Goal: Task Accomplishment & Management: Use online tool/utility

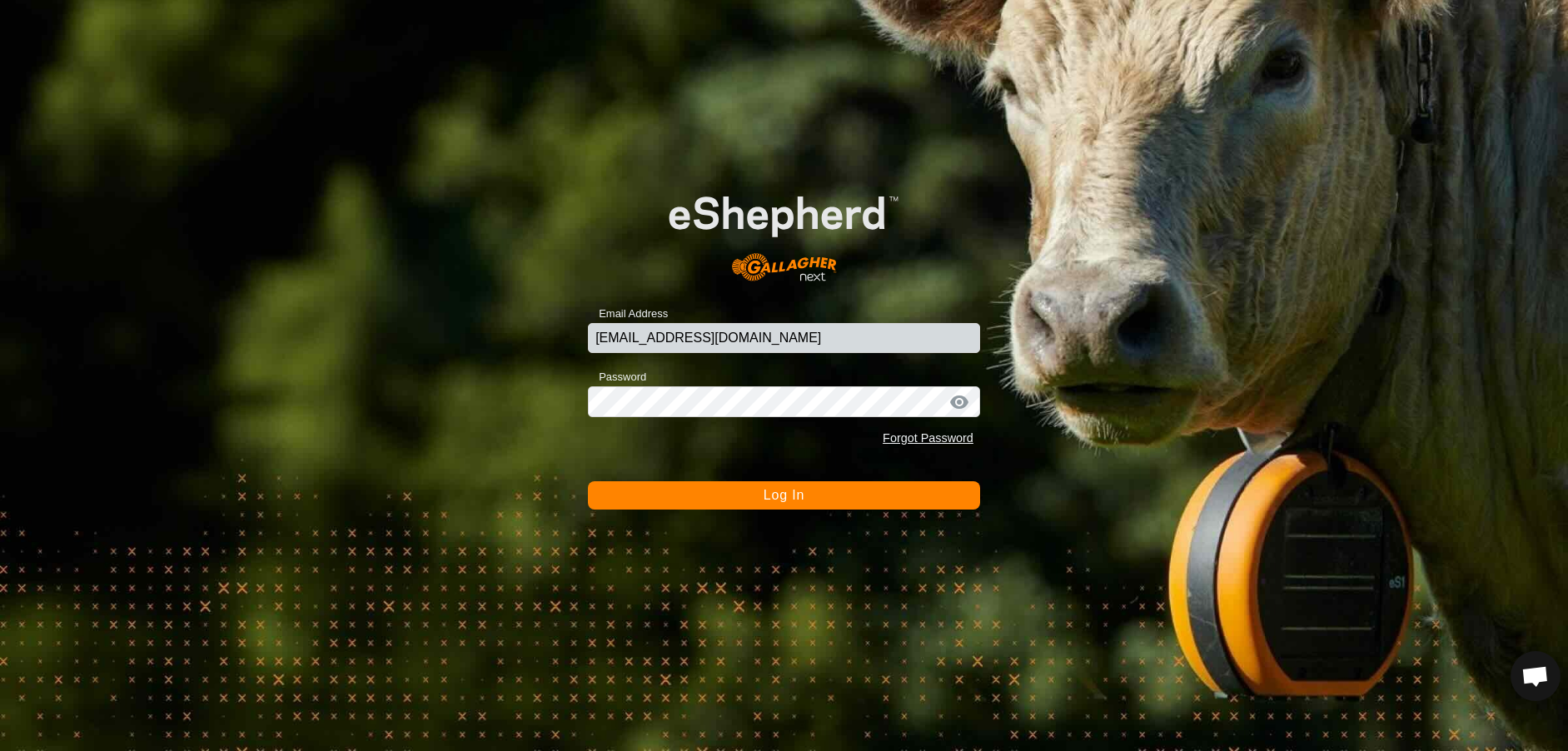
click at [852, 496] on button "Log In" at bounding box center [783, 495] width 392 height 28
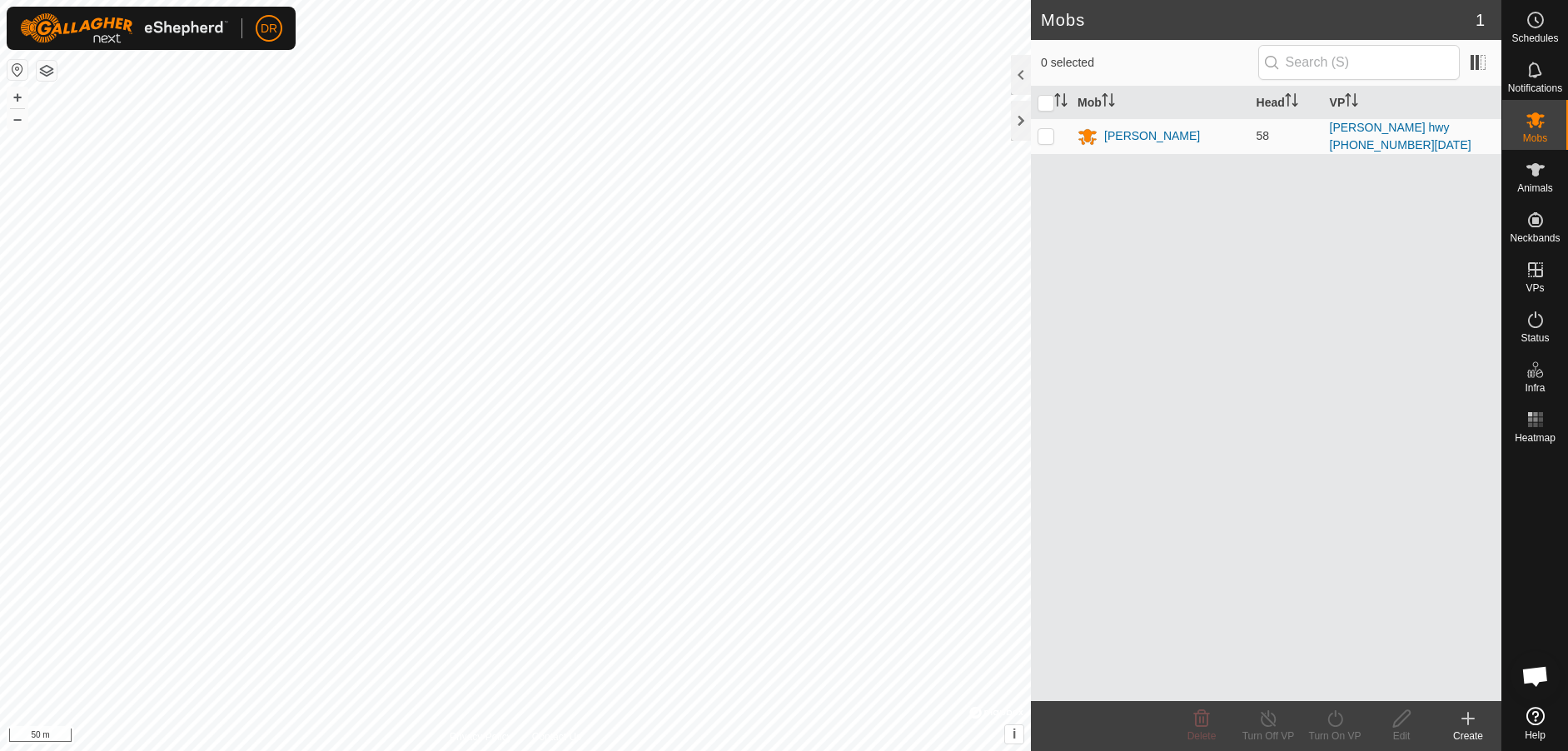
click at [1468, 725] on icon at bounding box center [1467, 718] width 20 height 20
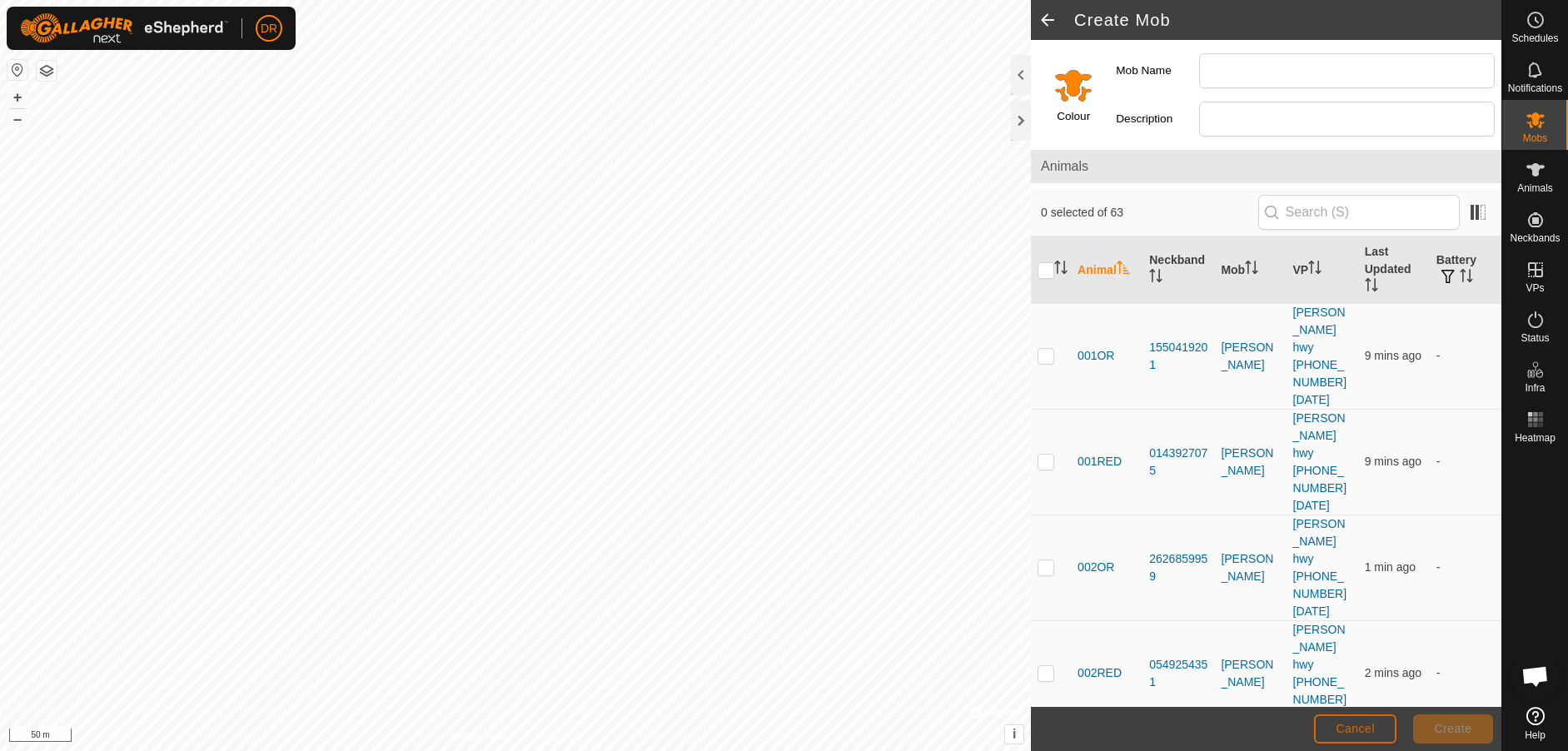
click at [1351, 729] on span "Cancel" at bounding box center [1355, 729] width 39 height 14
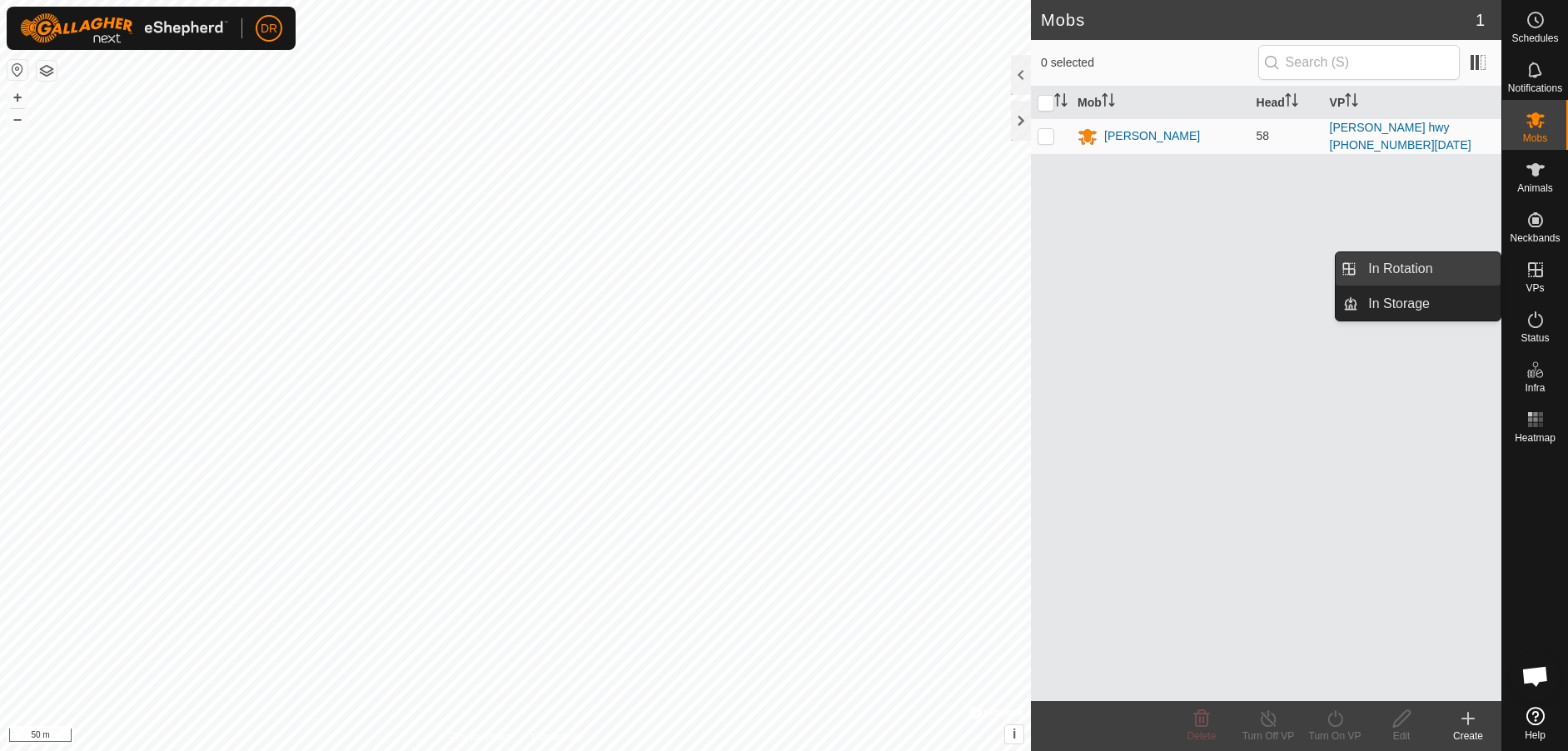
click at [1402, 271] on link "In Rotation" at bounding box center [1429, 269] width 142 height 33
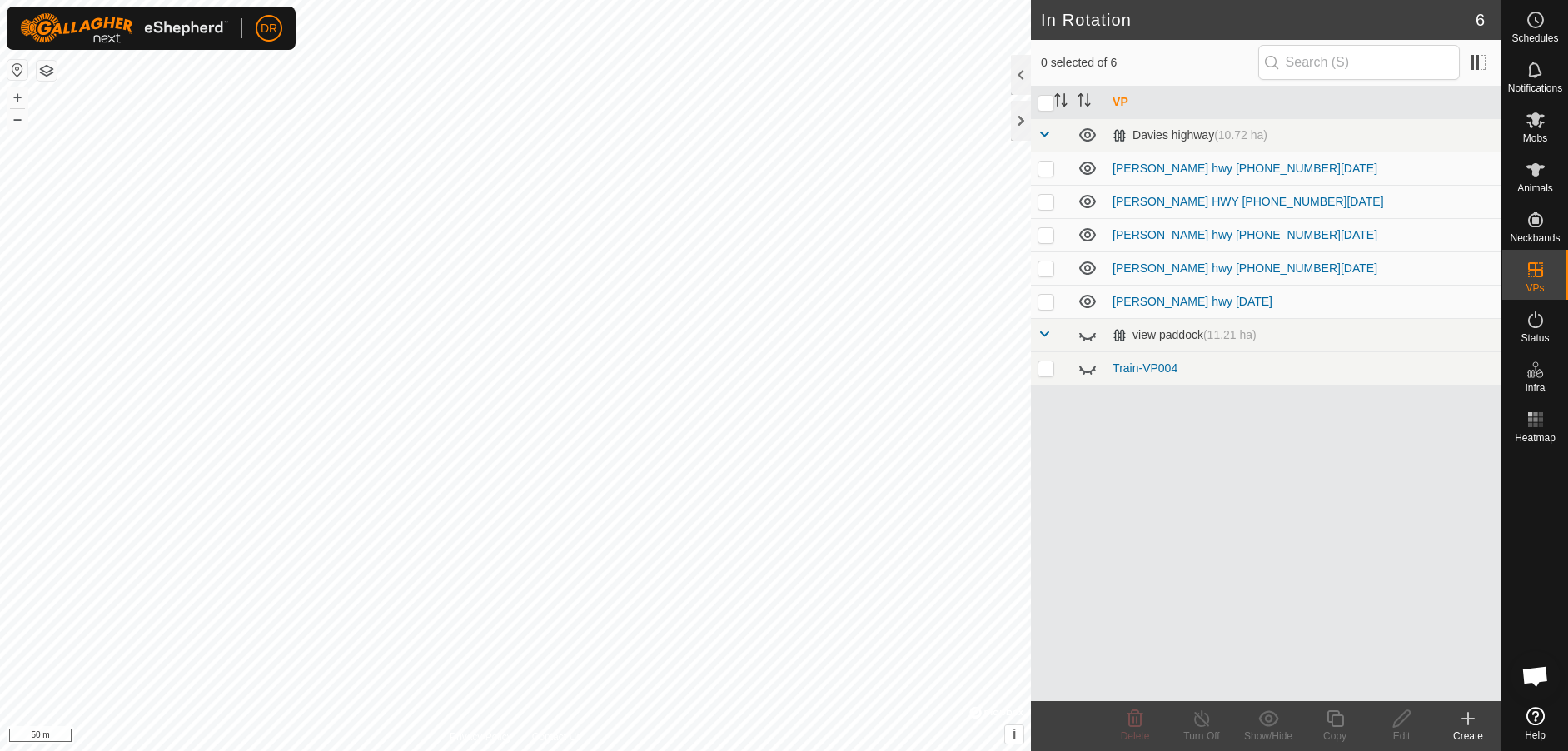
click at [1050, 236] on p-checkbox at bounding box center [1045, 235] width 16 height 14
checkbox input "false"
click at [1050, 275] on p-checkbox at bounding box center [1045, 268] width 16 height 14
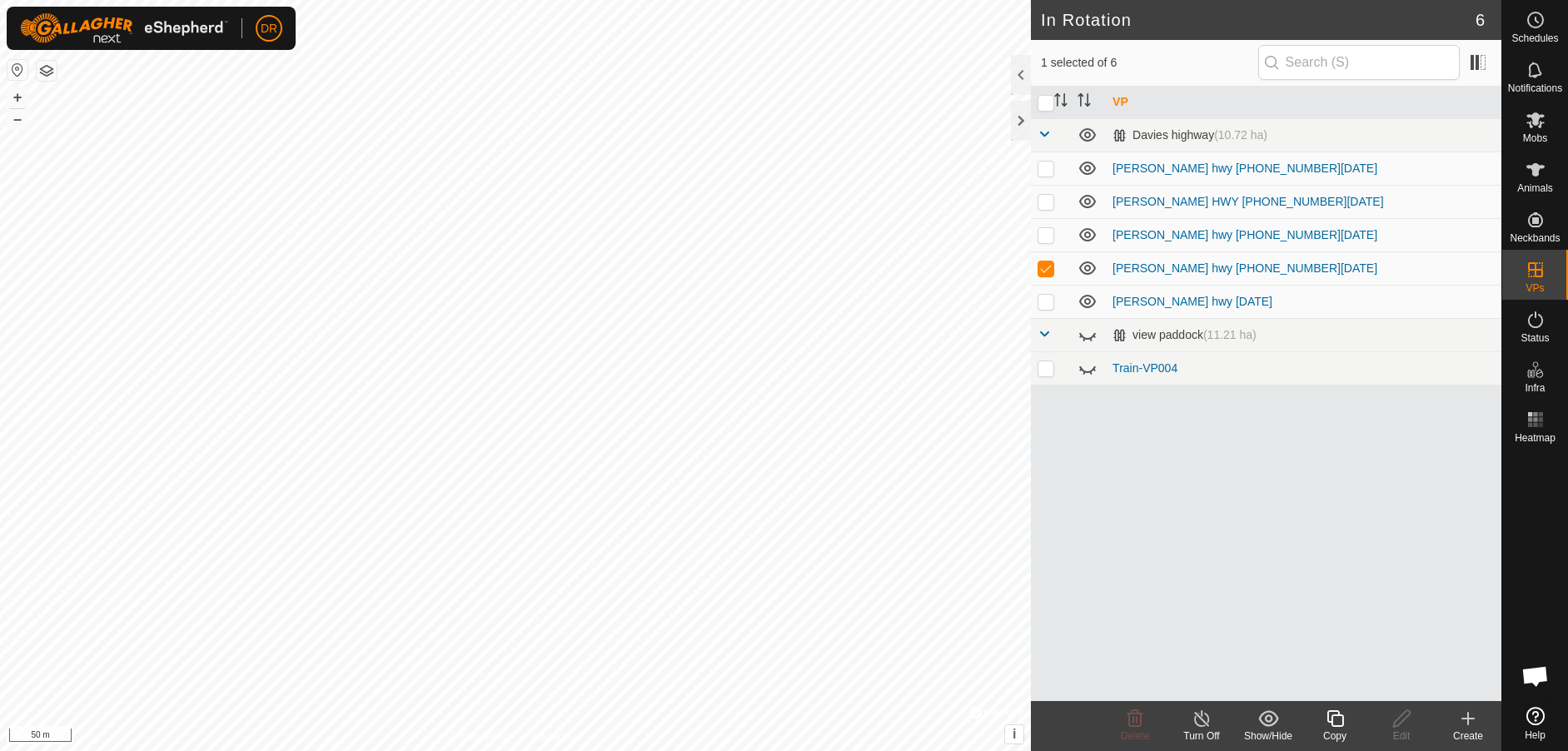
checkbox input "false"
click at [1048, 170] on p-checkbox at bounding box center [1045, 168] width 16 height 14
checkbox input "true"
click at [1043, 206] on p-checkbox at bounding box center [1045, 201] width 16 height 14
checkbox input "true"
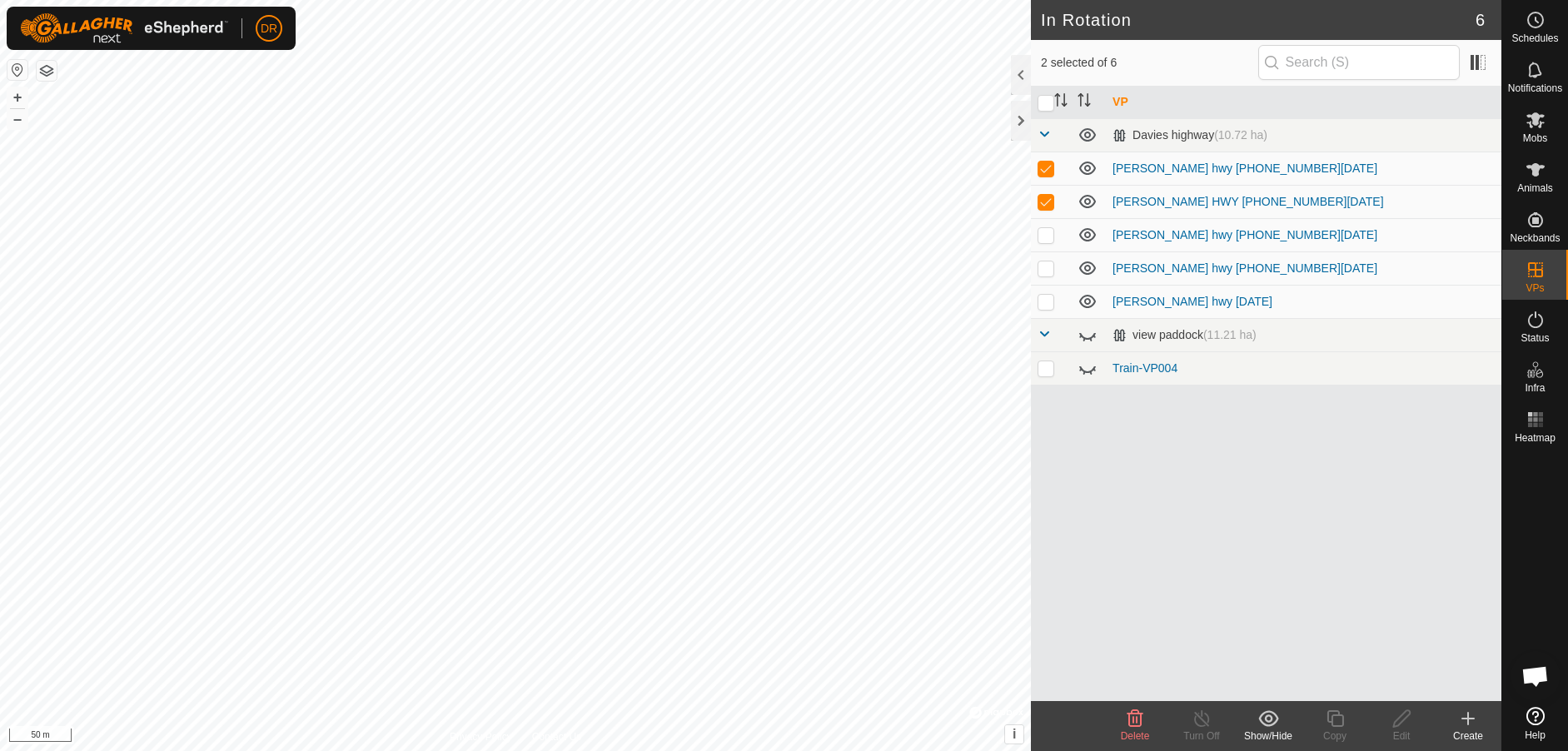
click at [1048, 241] on p-checkbox at bounding box center [1045, 235] width 16 height 14
checkbox input "true"
click at [1046, 272] on p-checkbox at bounding box center [1045, 268] width 16 height 14
checkbox input "true"
click at [1050, 312] on td at bounding box center [1050, 301] width 40 height 33
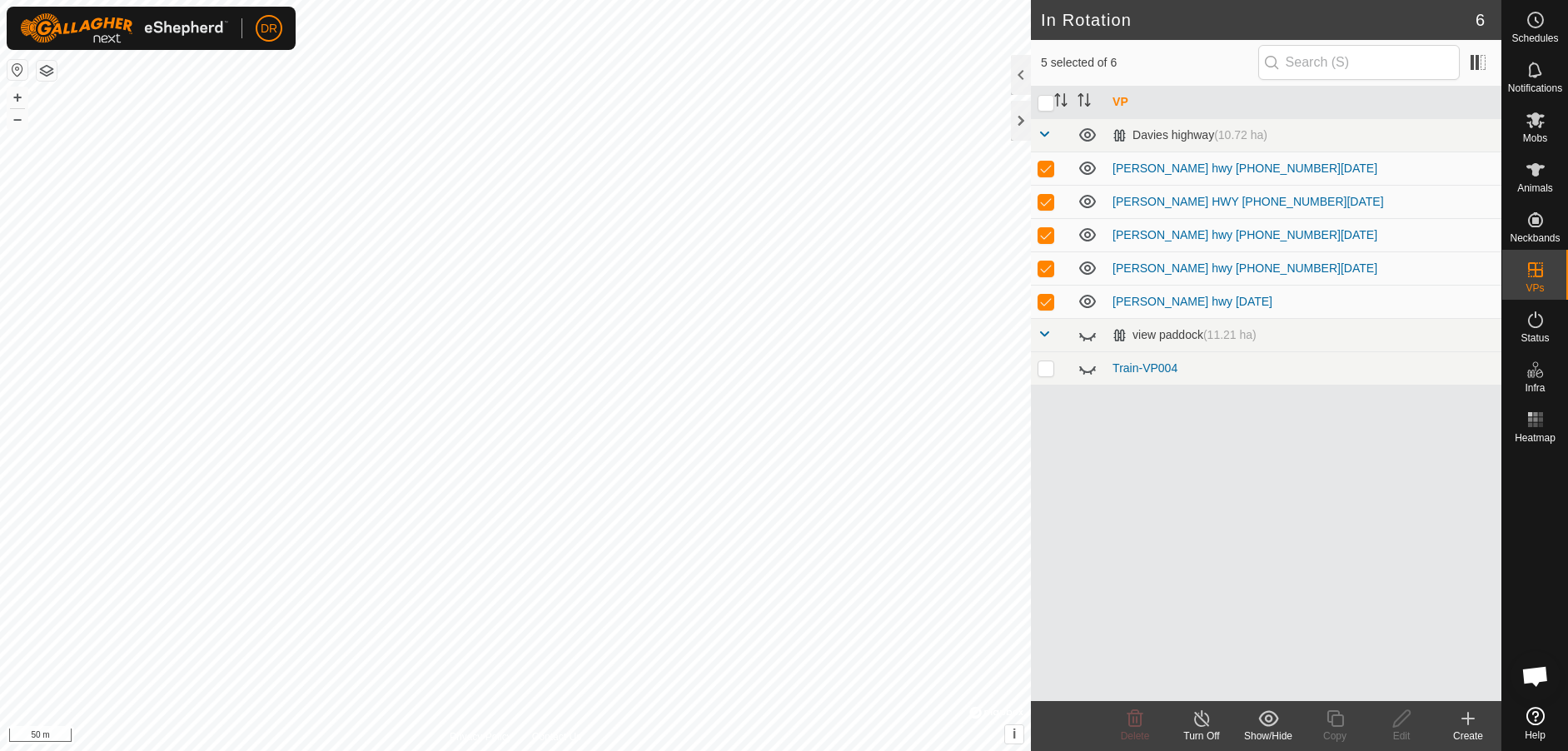
click at [1050, 312] on td at bounding box center [1050, 301] width 40 height 33
checkbox input "false"
click at [1050, 268] on p-checkbox at bounding box center [1045, 268] width 16 height 14
checkbox input "false"
drag, startPoint x: 1041, startPoint y: 242, endPoint x: 1047, endPoint y: 230, distance: 13.4
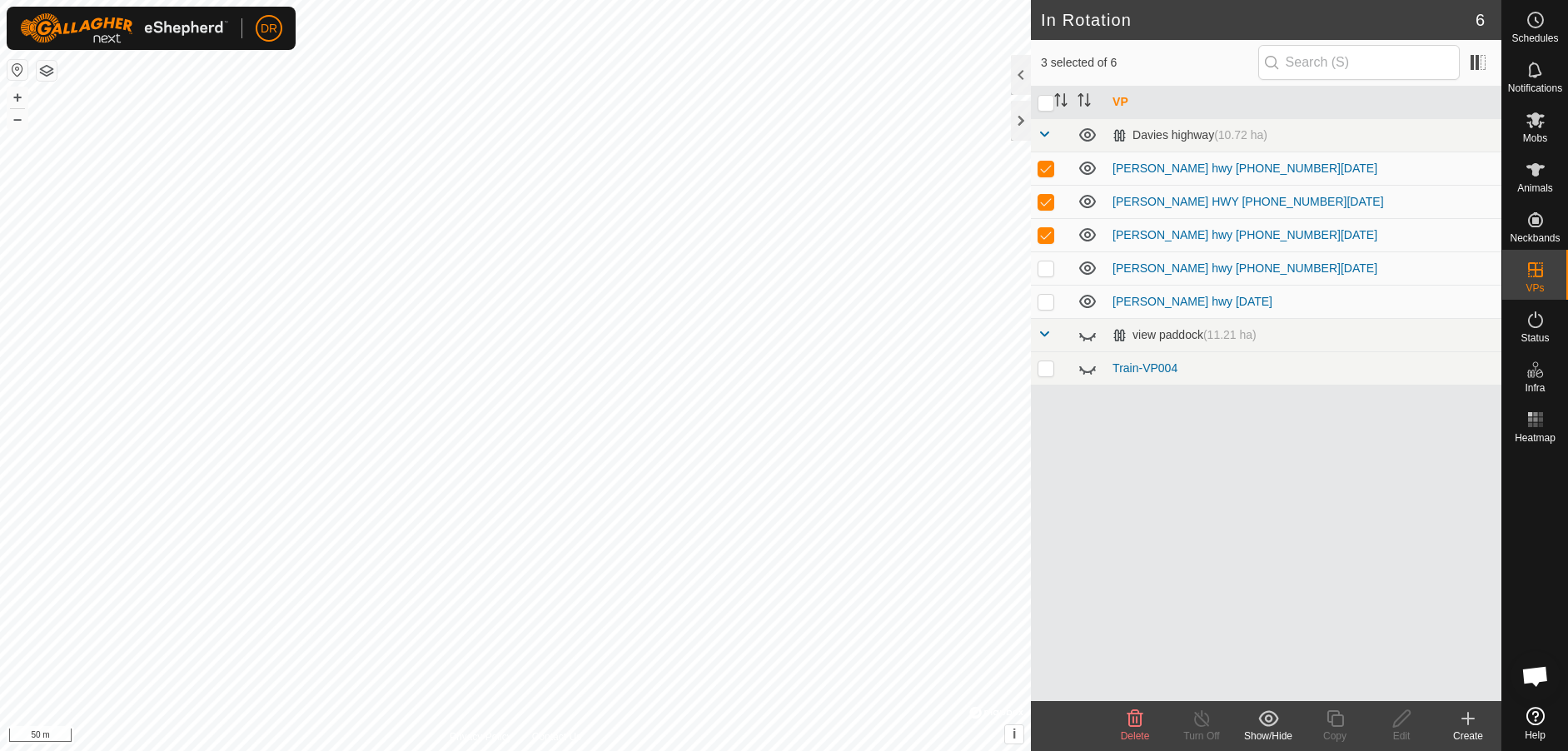
click at [1045, 237] on td at bounding box center [1050, 234] width 40 height 33
checkbox input "false"
click at [1051, 209] on td at bounding box center [1050, 201] width 40 height 33
checkbox input "false"
click at [1042, 308] on p-checkbox at bounding box center [1045, 302] width 16 height 14
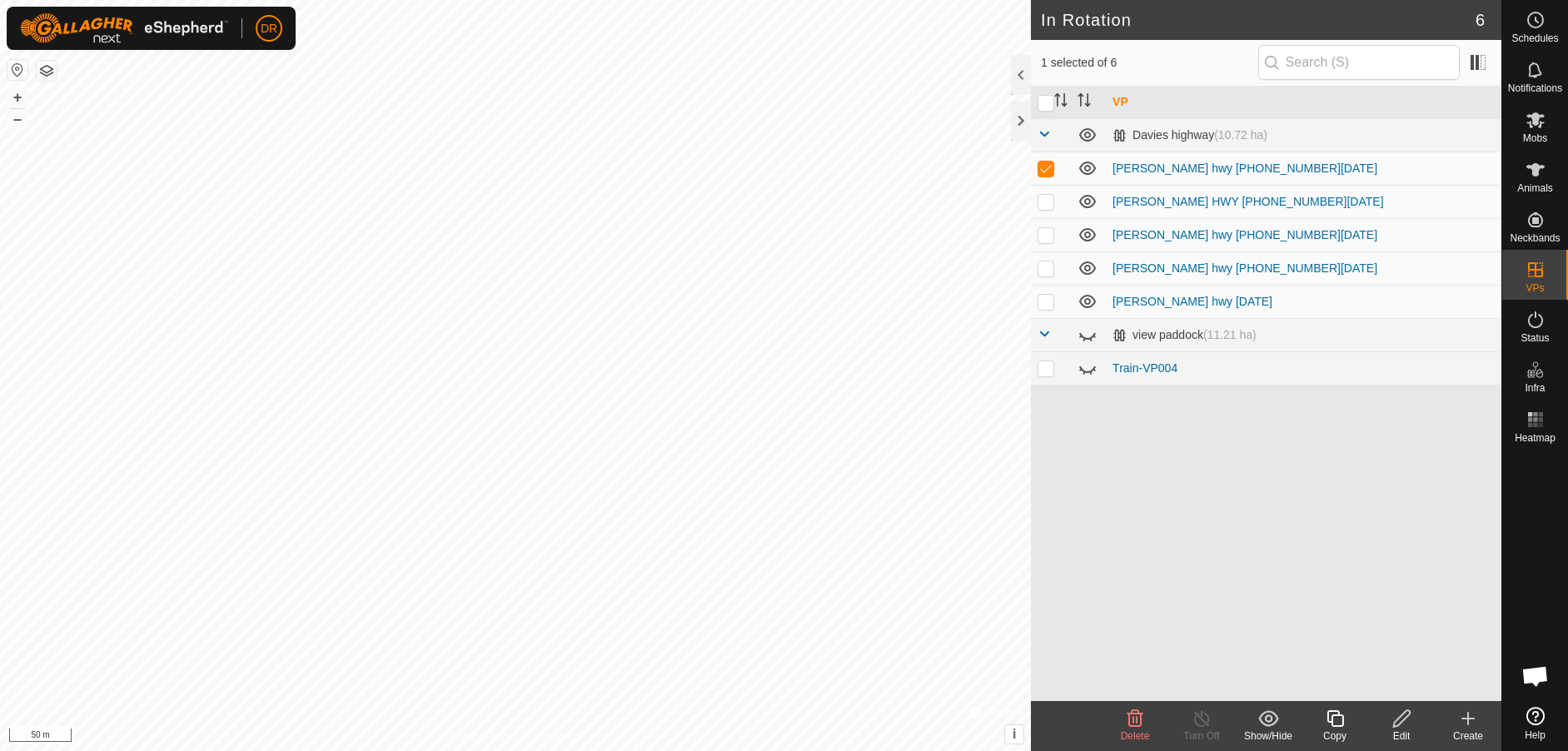
checkbox input "true"
click at [1046, 173] on p-checkbox at bounding box center [1045, 168] width 16 height 14
checkbox input "false"
click at [1398, 724] on icon at bounding box center [1402, 718] width 21 height 20
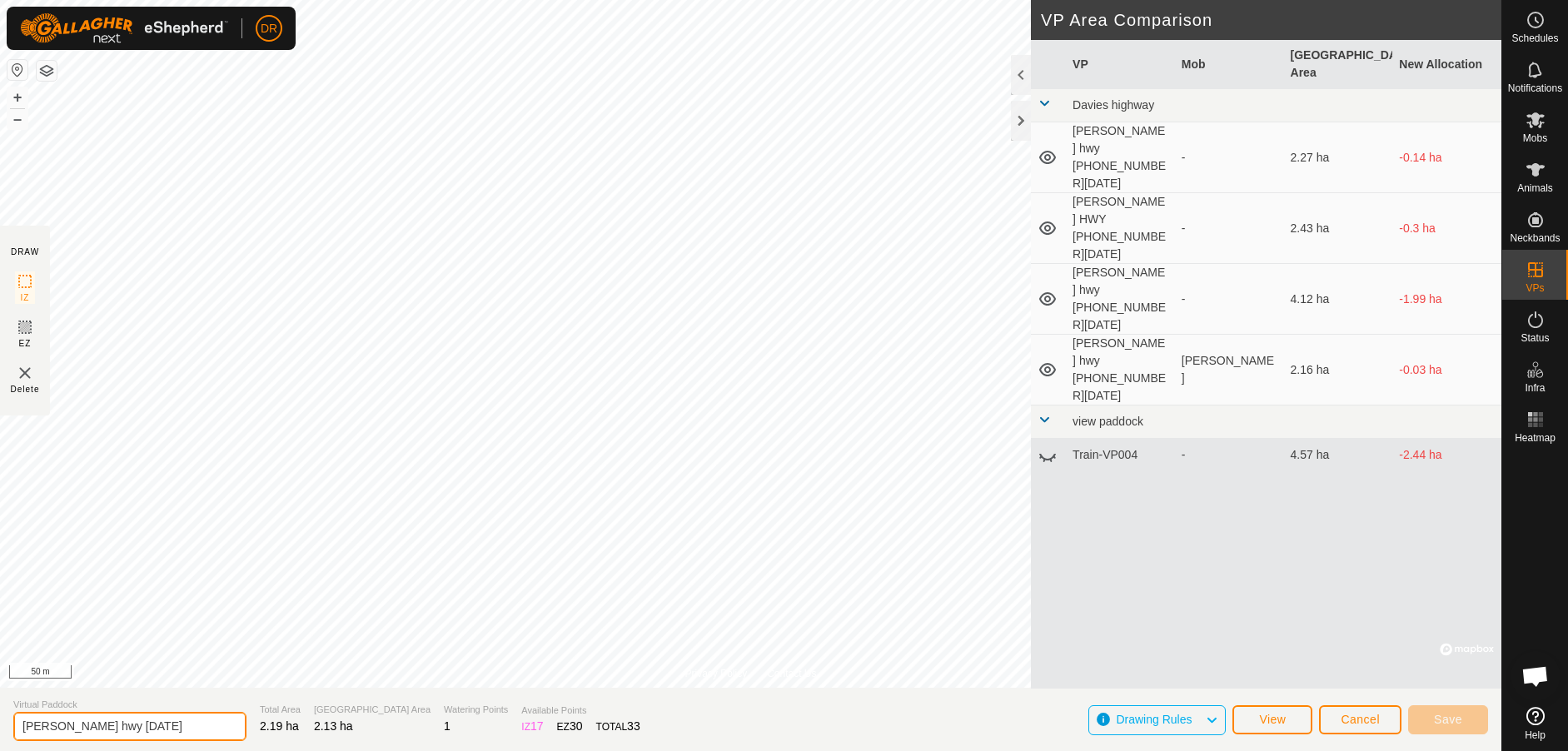
click at [84, 728] on input "[PERSON_NAME] hwy [DATE]" at bounding box center [130, 727] width 233 height 29
type input "[PERSON_NAME] HWY [PHONE_NUMBER][DATE]"
click at [1445, 719] on span "Save" at bounding box center [1447, 719] width 28 height 14
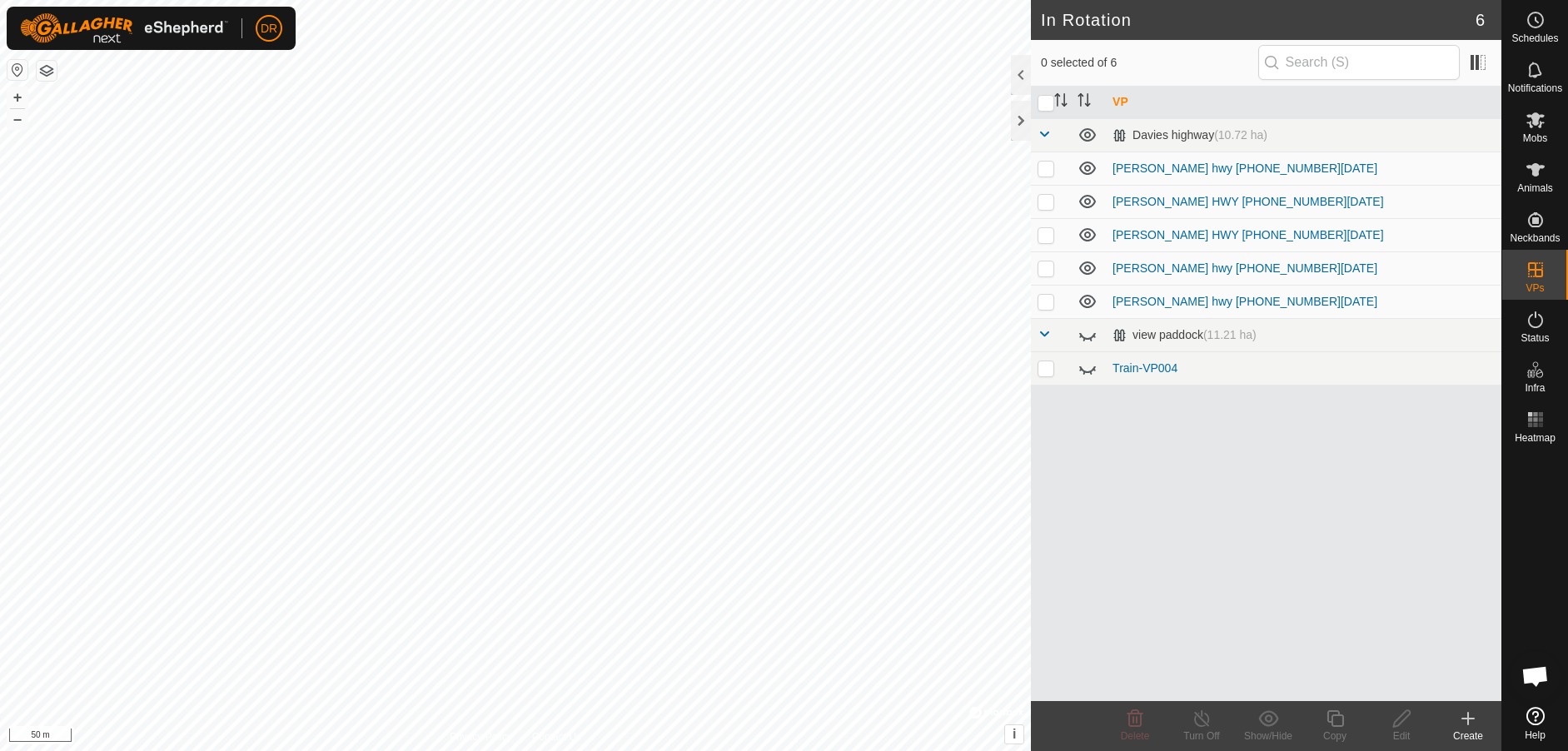
click at [1043, 241] on p-checkbox at bounding box center [1045, 235] width 16 height 14
checkbox input "true"
click at [1407, 726] on icon at bounding box center [1402, 718] width 21 height 20
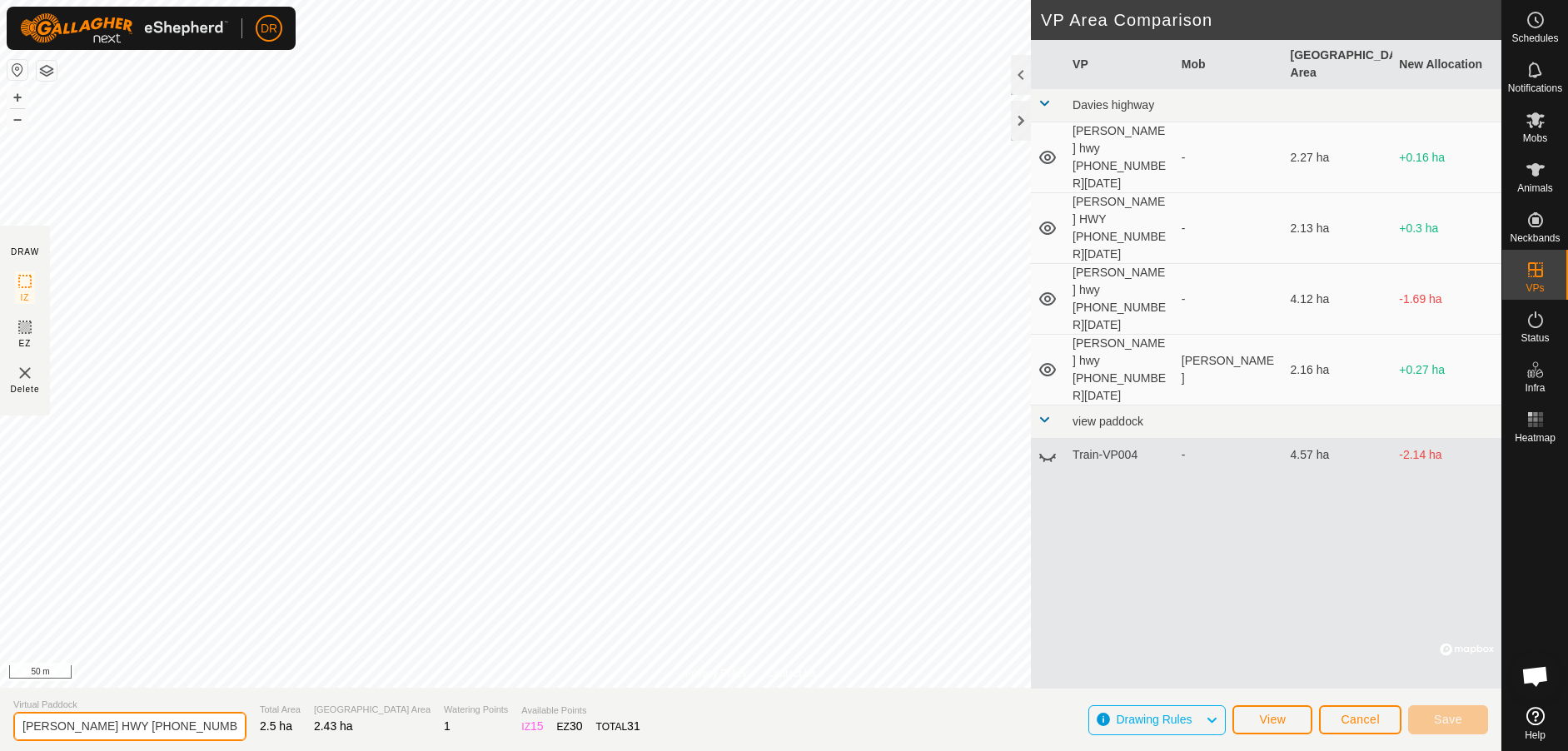
click at [112, 725] on input "[PERSON_NAME] HWY [PHONE_NUMBER][DATE]" at bounding box center [130, 727] width 233 height 29
type input "[PERSON_NAME] HWY [PHONE_NUMBER][DATE]"
click at [1445, 717] on span "Save" at bounding box center [1447, 719] width 28 height 14
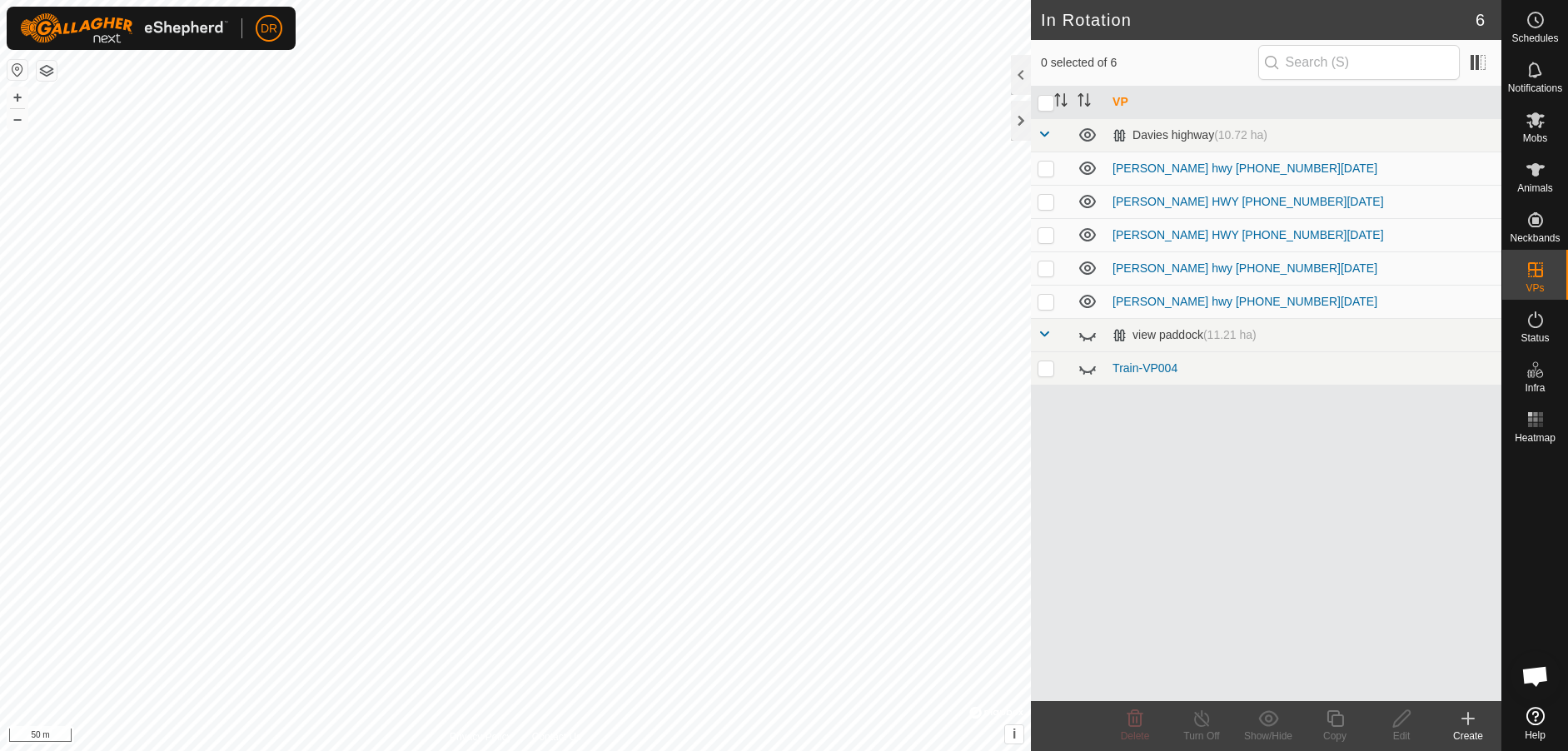
click at [1047, 274] on p-checkbox at bounding box center [1045, 268] width 16 height 14
checkbox input "true"
click at [1399, 724] on icon at bounding box center [1401, 718] width 16 height 16
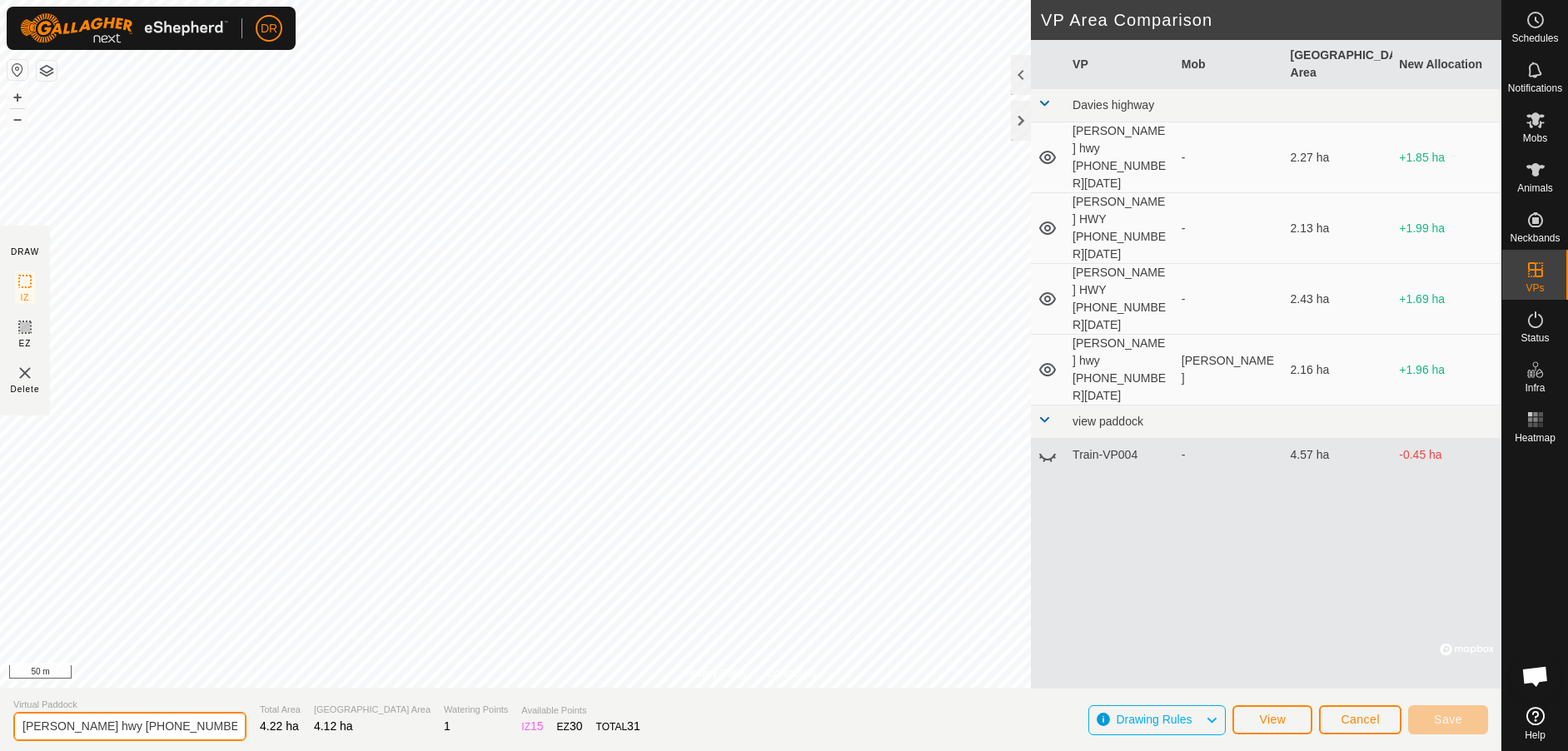
drag, startPoint x: 84, startPoint y: 726, endPoint x: 168, endPoint y: 736, distance: 84.6
click at [86, 727] on input "[PERSON_NAME] hwy [PHONE_NUMBER][DATE]" at bounding box center [130, 727] width 233 height 29
click at [81, 725] on input "[PERSON_NAME] hwy [PHONE_NUMBER][DATE]" at bounding box center [130, 727] width 233 height 29
type input "[PERSON_NAME] HWY AM [PHONE_NUMBER][DATE]"
click at [1448, 720] on span "Save" at bounding box center [1447, 719] width 28 height 14
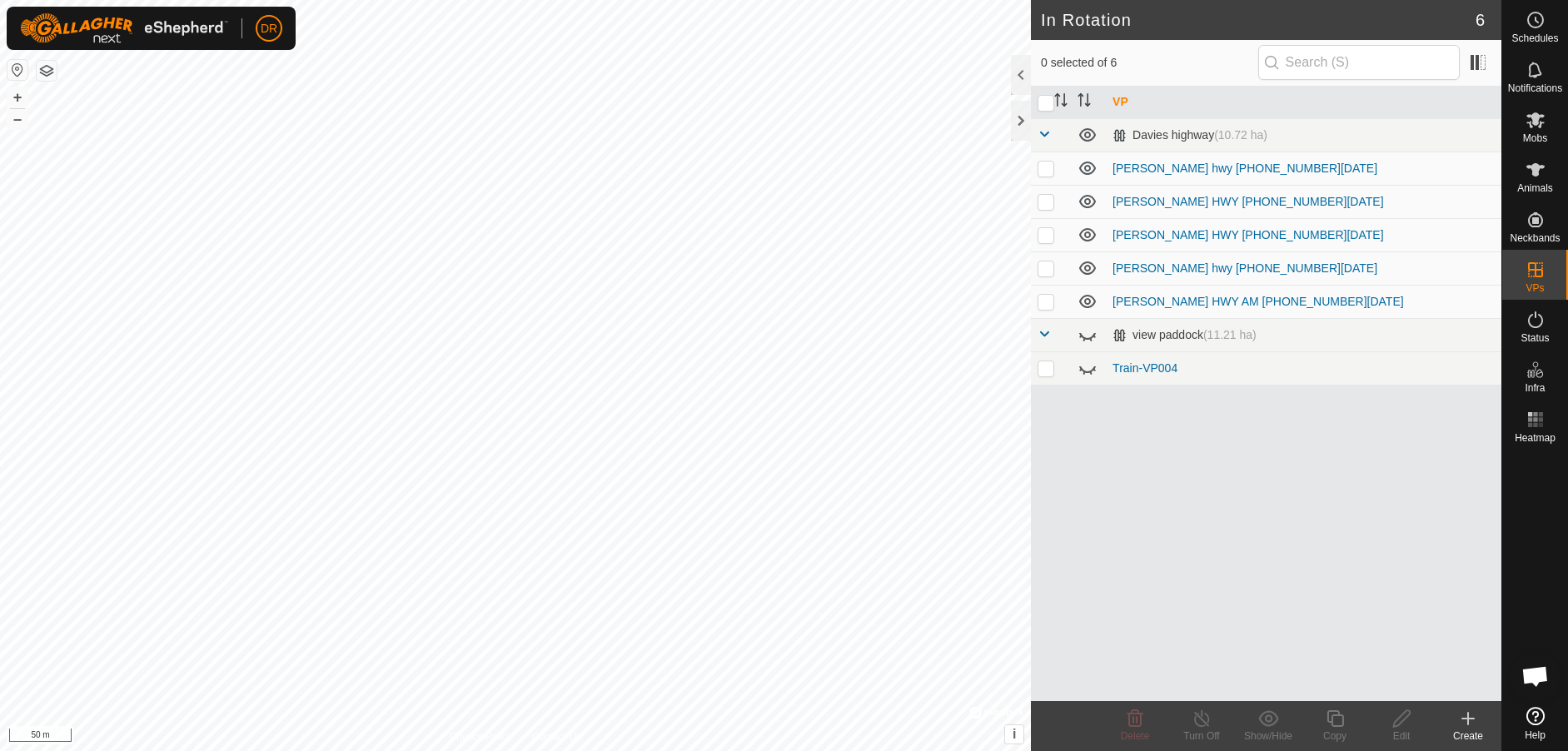
click at [1468, 721] on icon at bounding box center [1468, 718] width 0 height 12
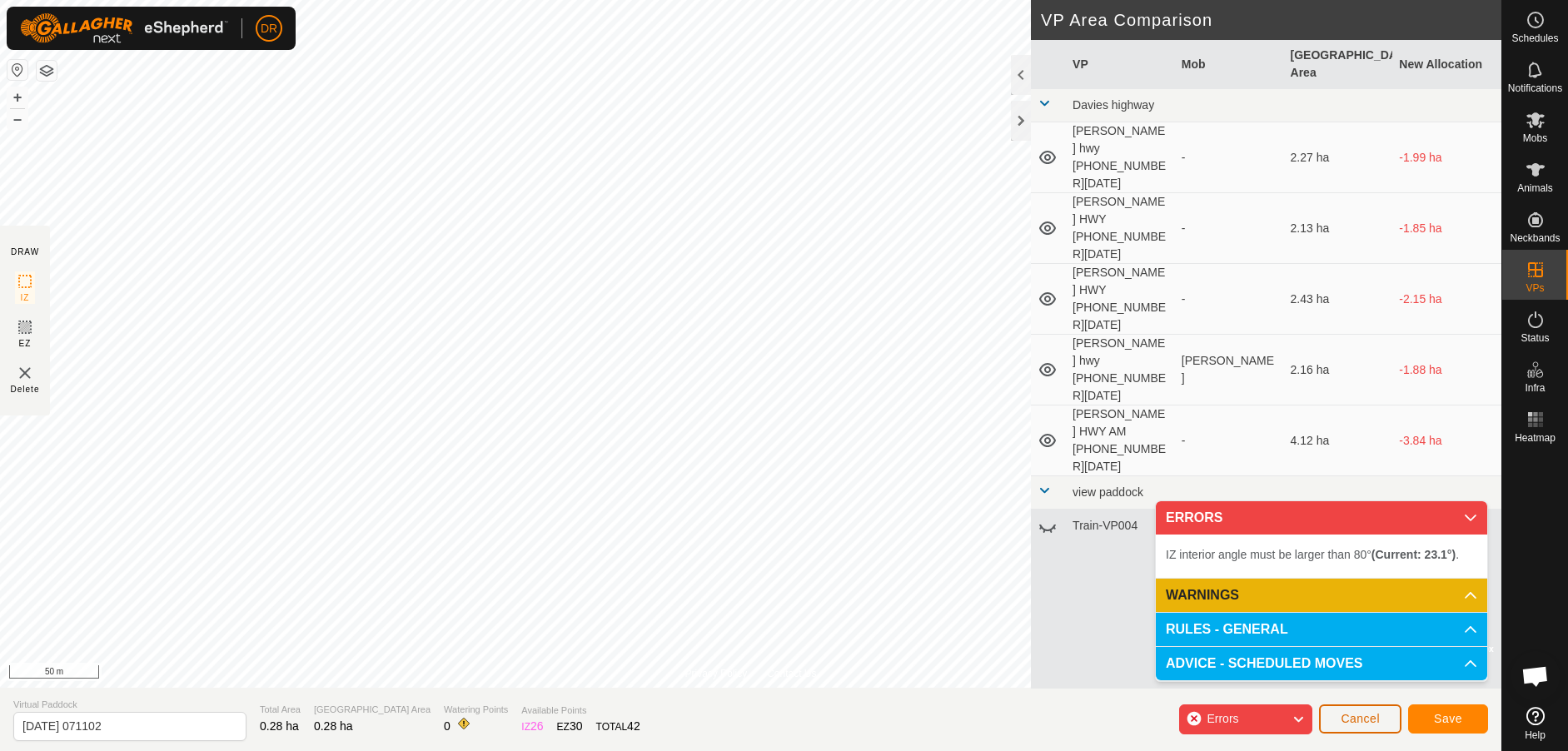
click at [1361, 721] on span "Cancel" at bounding box center [1360, 719] width 39 height 14
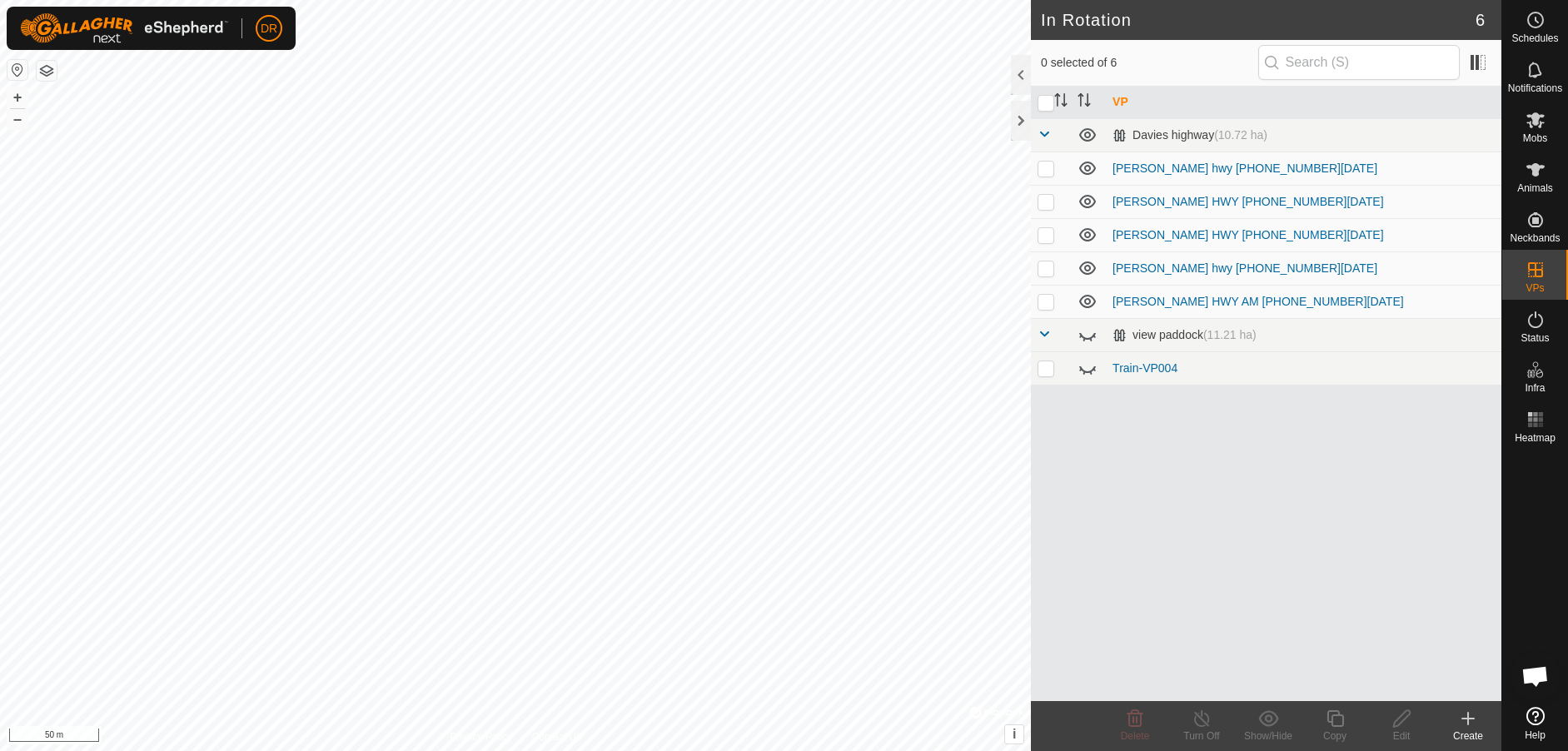
click at [1469, 721] on icon at bounding box center [1467, 718] width 20 height 20
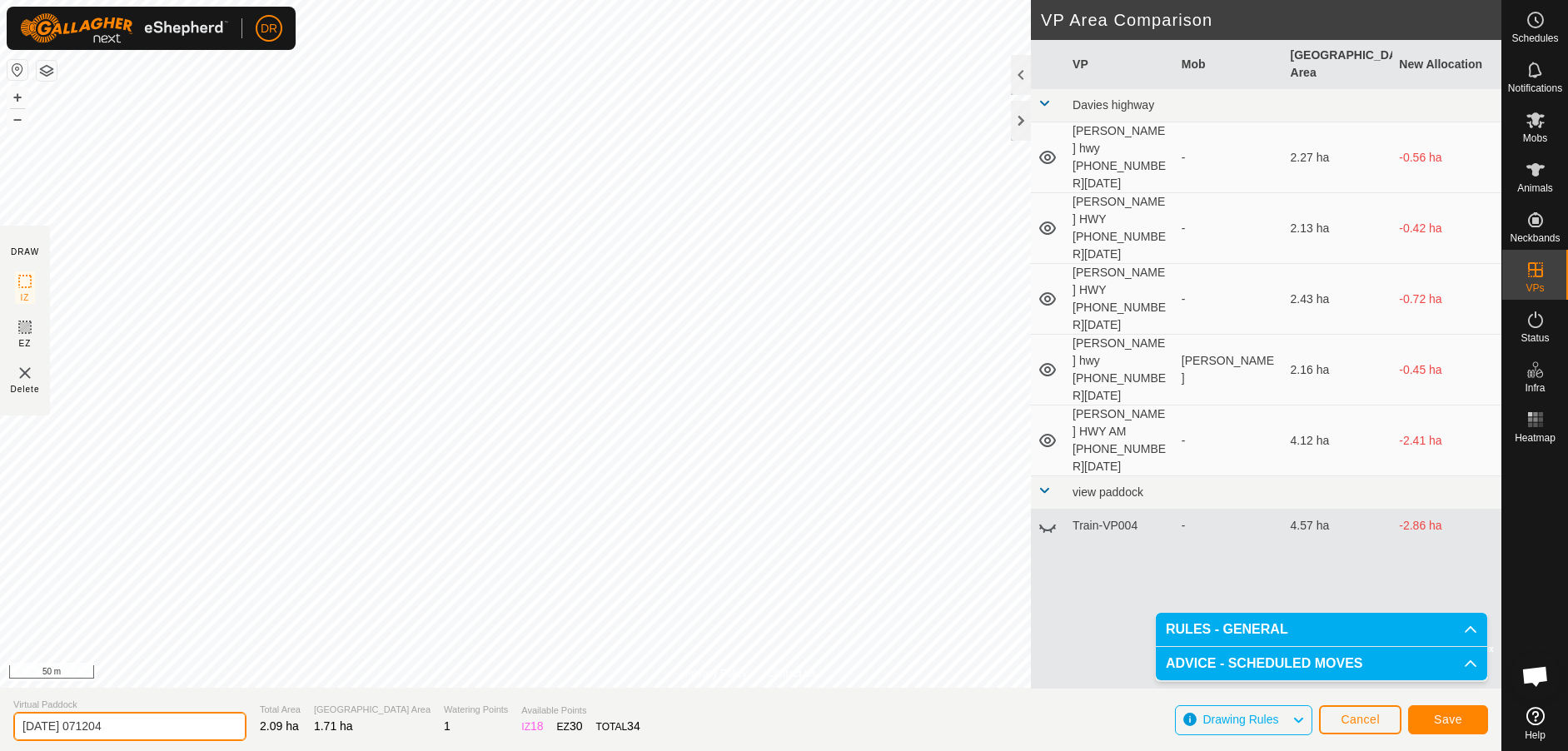
drag, startPoint x: 134, startPoint y: 724, endPoint x: 146, endPoint y: 726, distance: 12.2
click at [134, 724] on input "[DATE] 071204" at bounding box center [130, 727] width 233 height 29
type input "2"
type input "DAVIES EAST [PHONE_NUMBER][DATE]"
click at [1472, 723] on button "Save" at bounding box center [1448, 720] width 80 height 29
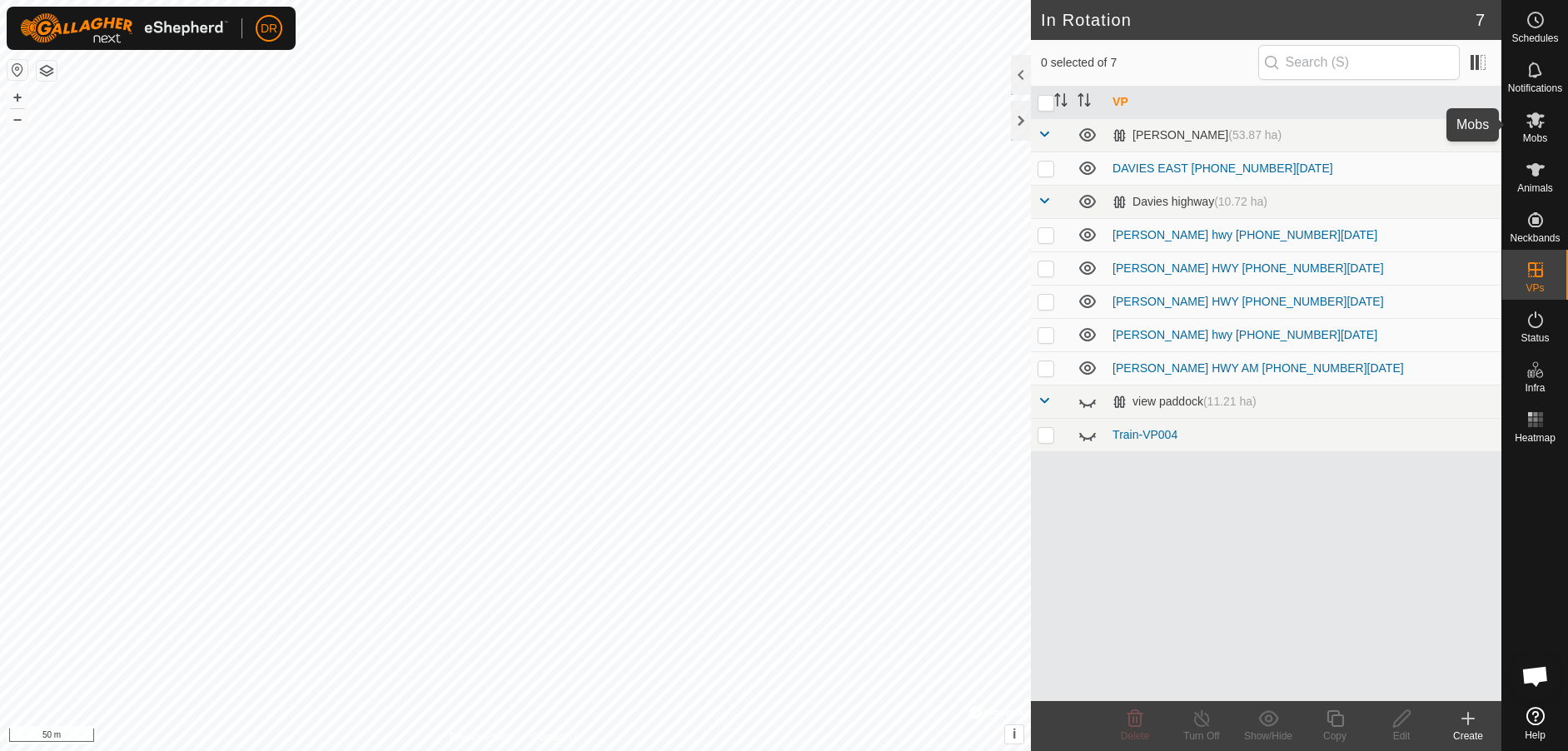
click at [1542, 130] on icon at bounding box center [1535, 120] width 20 height 20
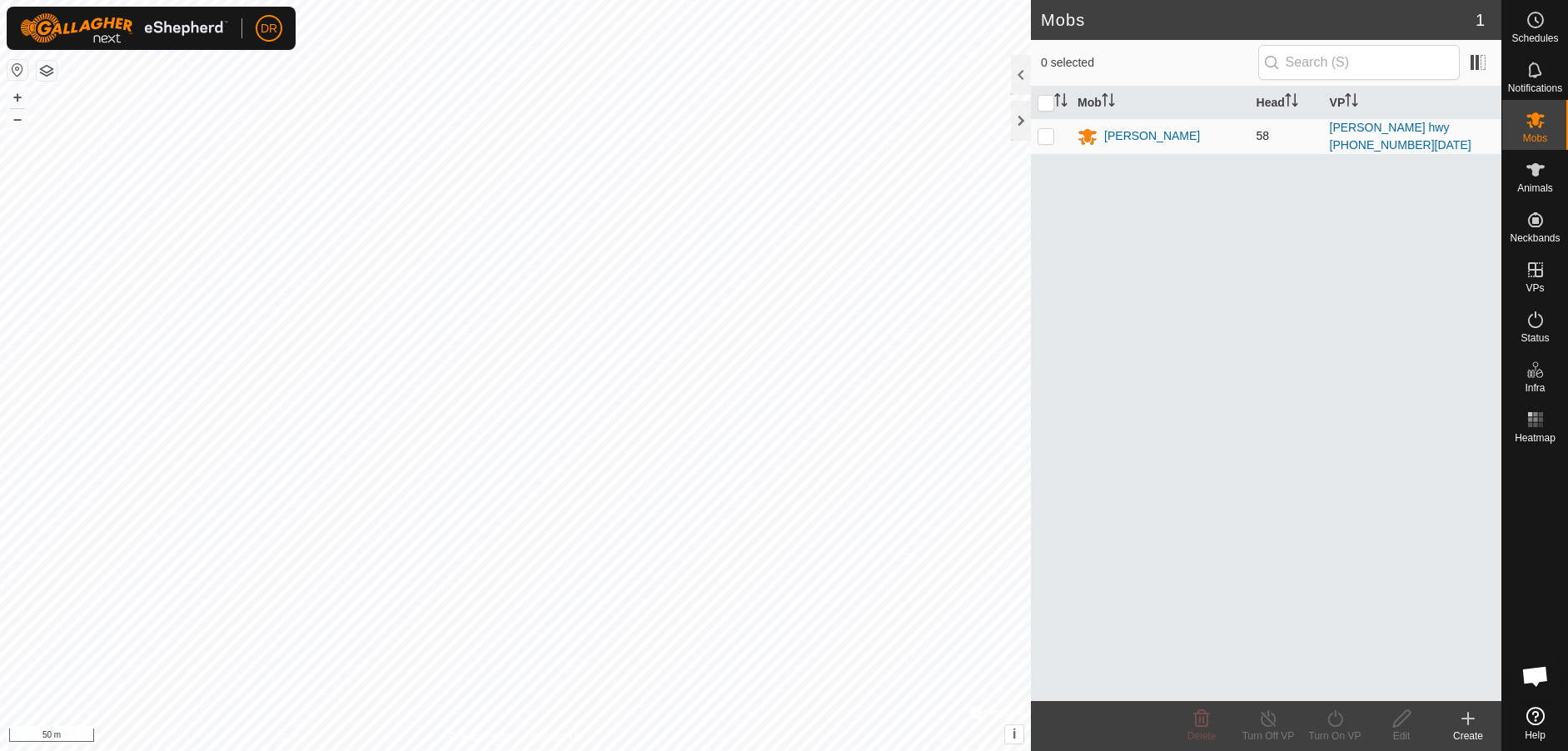
click at [1042, 140] on p-checkbox at bounding box center [1045, 135] width 16 height 14
checkbox input "true"
drag, startPoint x: 1337, startPoint y: 721, endPoint x: 1340, endPoint y: 706, distance: 15.3
click at [1338, 719] on icon at bounding box center [1336, 718] width 21 height 20
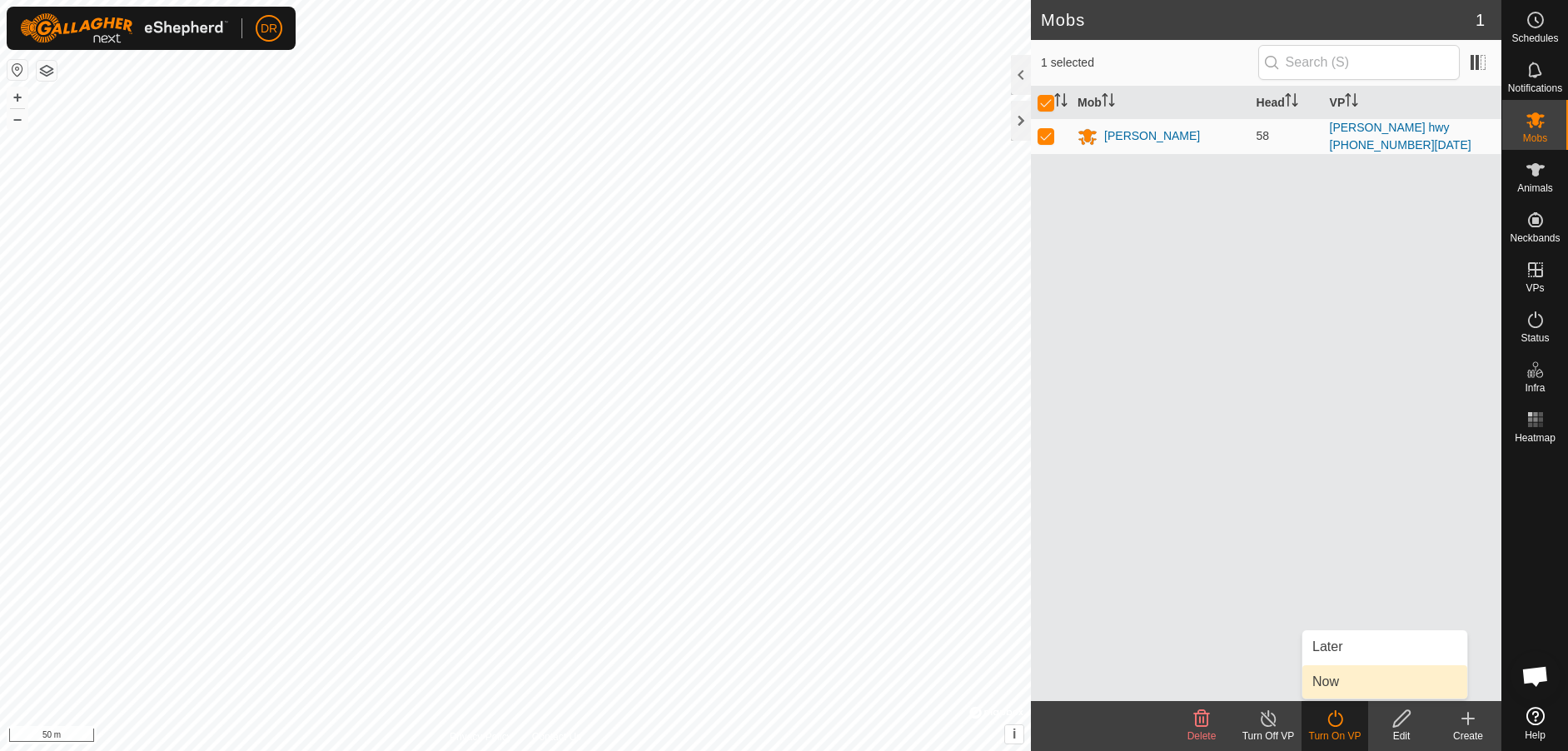
click at [1322, 678] on link "Now" at bounding box center [1385, 681] width 165 height 33
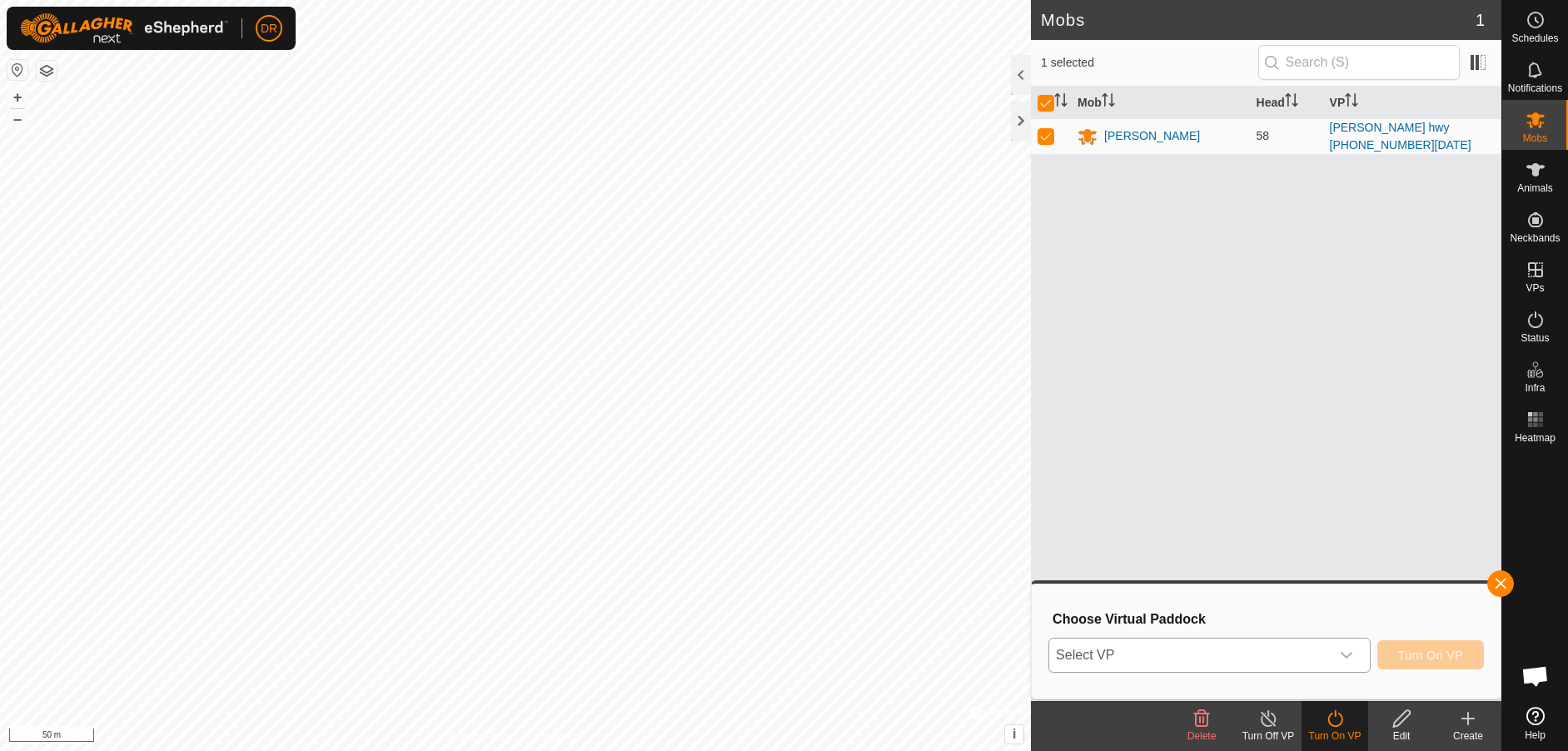
click at [1264, 653] on span "Select VP" at bounding box center [1190, 655] width 281 height 33
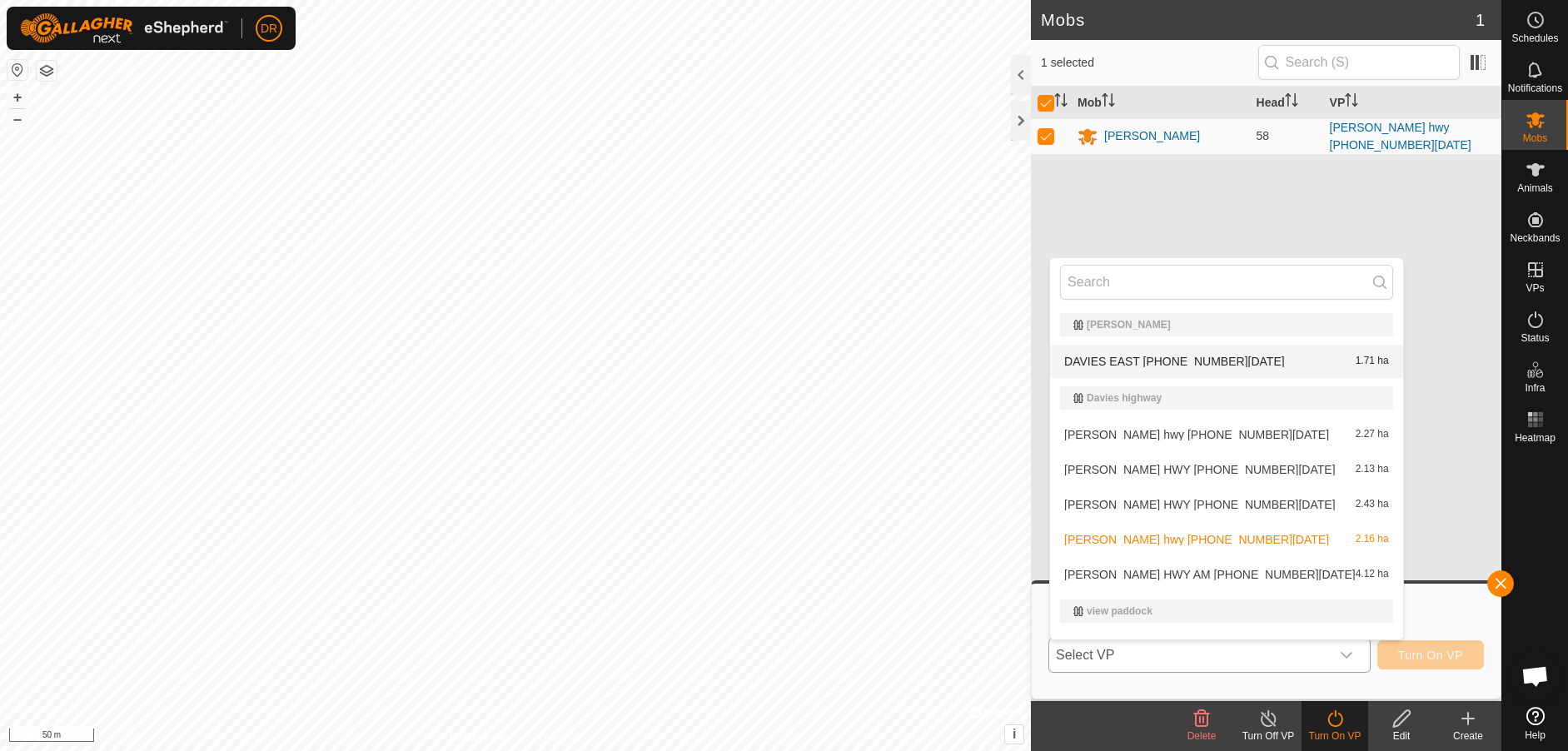
click at [1127, 361] on li "DAVIES EAST [PHONE_NUMBER][DATE] 1.71 ha" at bounding box center [1226, 361] width 353 height 33
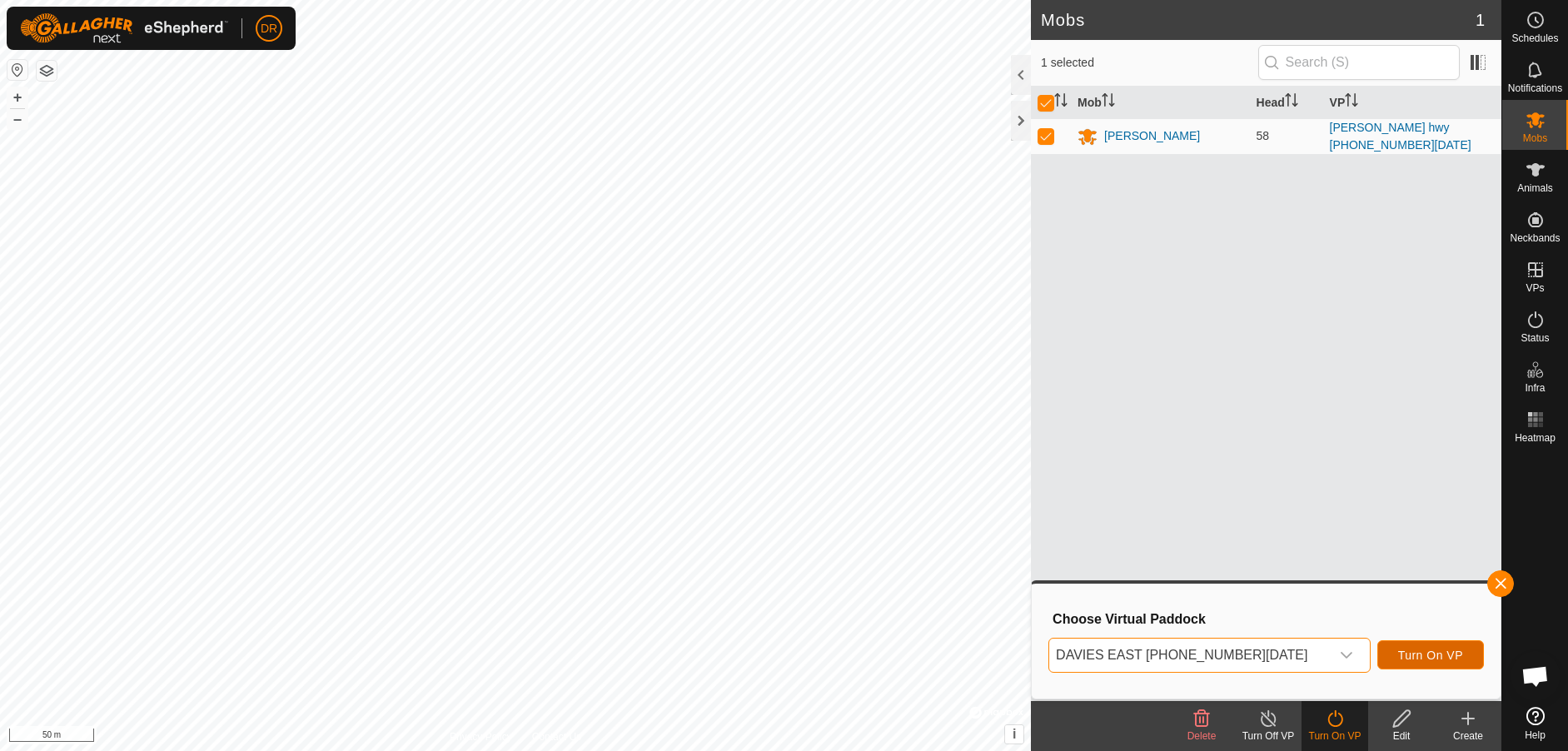
click at [1416, 656] on span "Turn On VP" at bounding box center [1430, 655] width 65 height 14
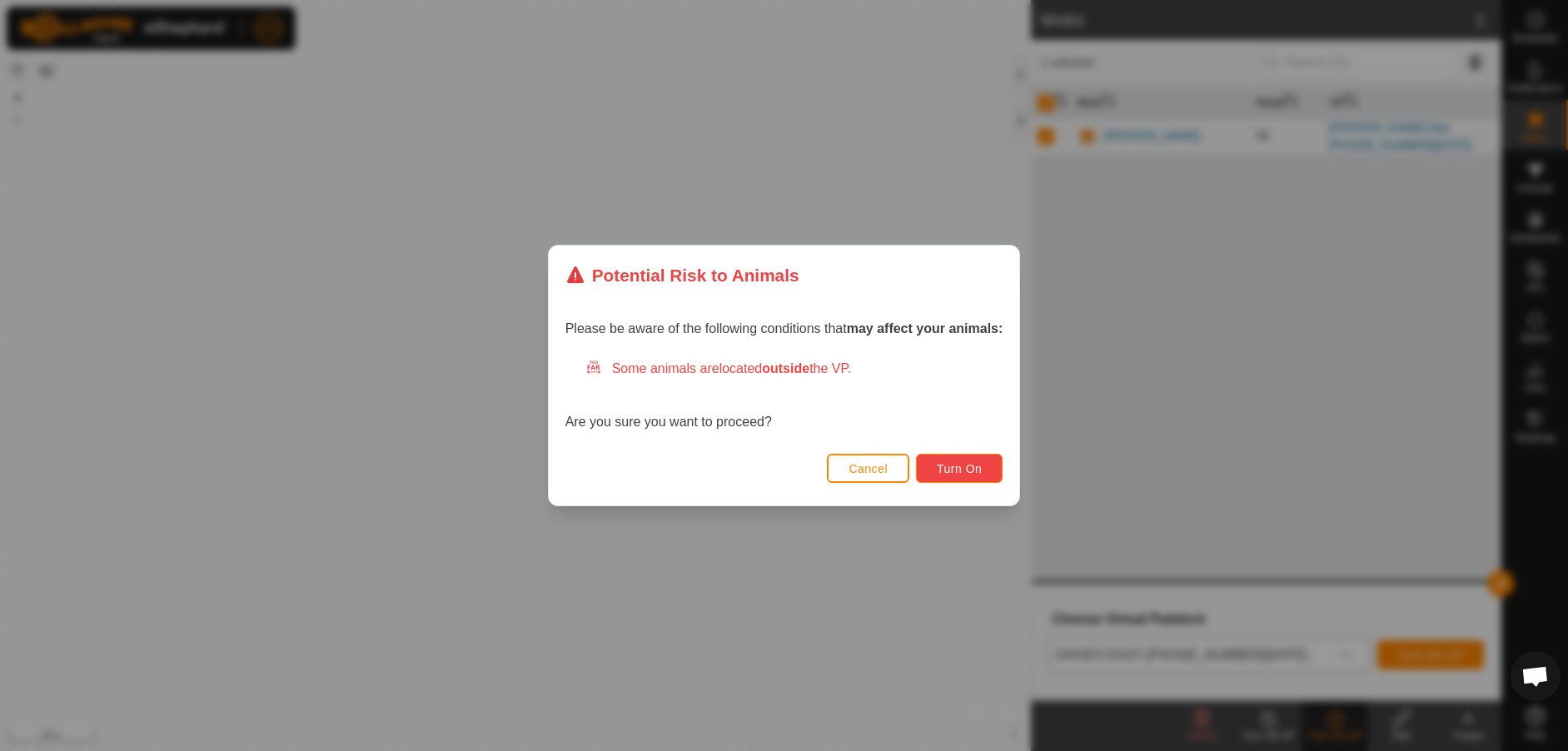
click at [970, 466] on span "Turn On" at bounding box center [959, 468] width 45 height 14
